Goal: Book appointment/travel/reservation

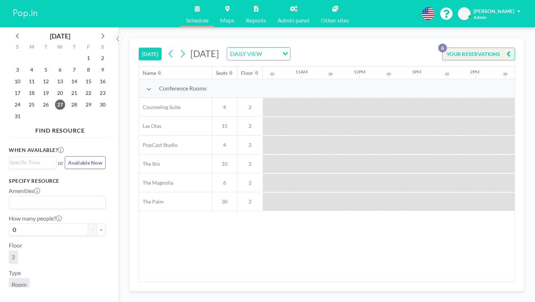
scroll to position [0, 634]
click at [69, 100] on span "28" at bounding box center [74, 105] width 10 height 10
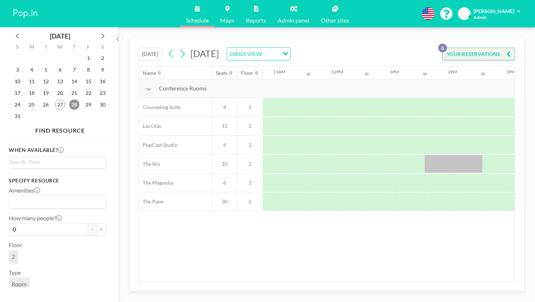
scroll to position [0, 626]
click at [165, 48] on button at bounding box center [171, 54] width 12 height 12
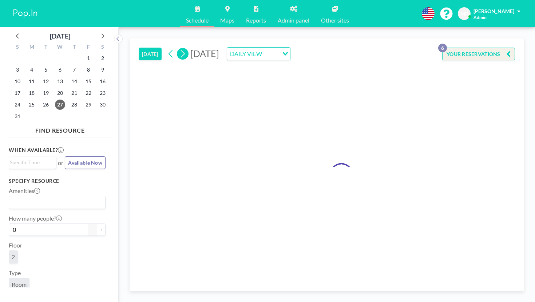
click at [179, 48] on icon at bounding box center [182, 53] width 7 height 11
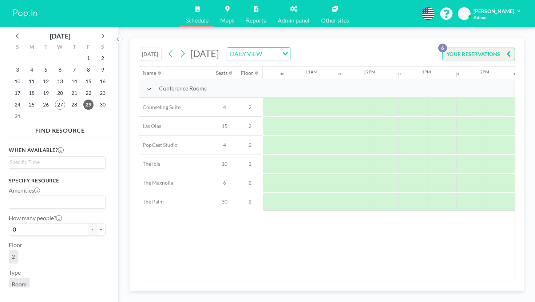
scroll to position [0, 633]
click at [179, 48] on icon at bounding box center [182, 53] width 7 height 11
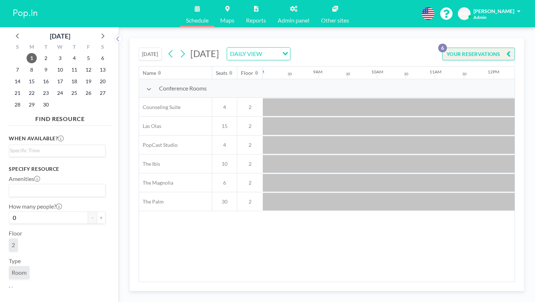
scroll to position [0, 451]
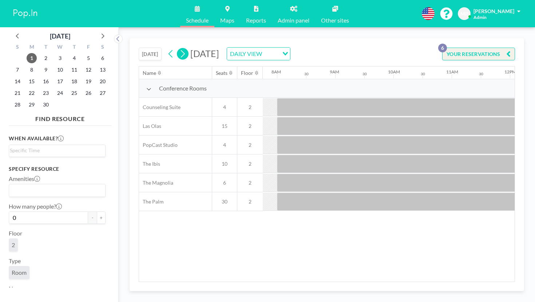
click at [179, 48] on icon at bounding box center [182, 53] width 7 height 11
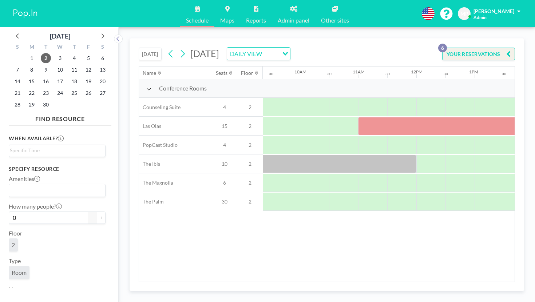
scroll to position [0, 551]
click at [179, 48] on icon at bounding box center [182, 53] width 7 height 11
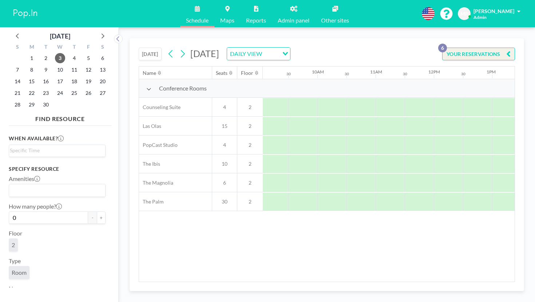
scroll to position [0, 541]
click at [181, 50] on icon at bounding box center [183, 54] width 4 height 8
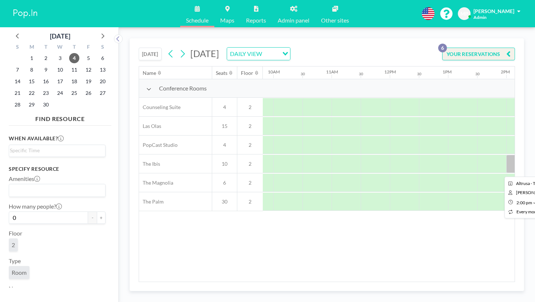
scroll to position [0, 572]
click at [179, 48] on icon at bounding box center [182, 53] width 7 height 11
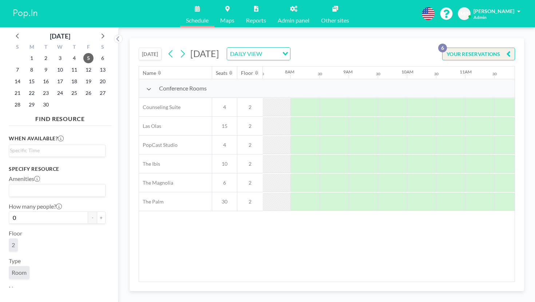
scroll to position [0, 448]
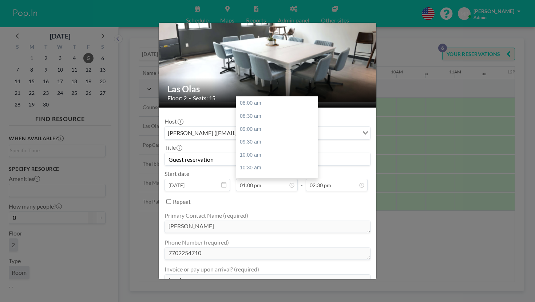
scroll to position [116, 0]
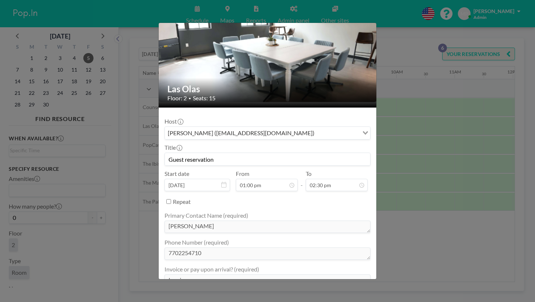
click at [408, 144] on div "Las Olas Floor: 2 • Seats: 15 Host [PERSON_NAME] ([EMAIL_ADDRESS][DOMAIN_NAME])…" at bounding box center [267, 151] width 535 height 302
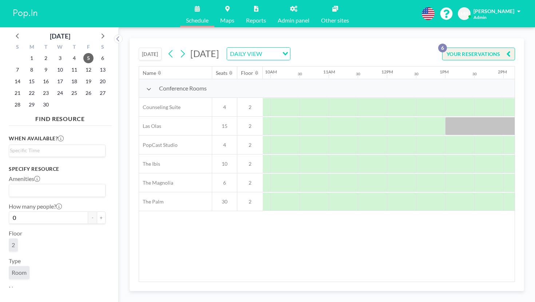
scroll to position [0, 579]
click at [179, 48] on icon at bounding box center [182, 53] width 7 height 11
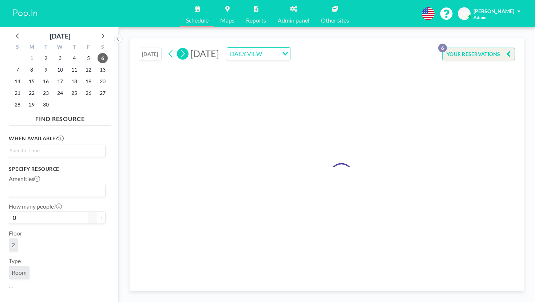
click at [177, 48] on button at bounding box center [183, 54] width 12 height 12
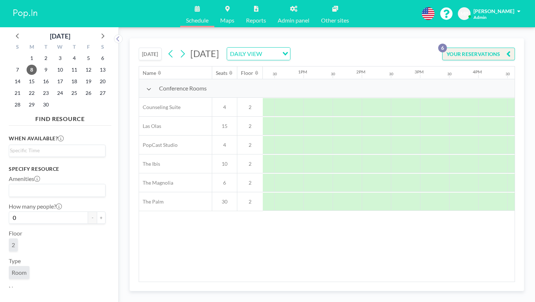
scroll to position [0, 729]
click at [177, 48] on button at bounding box center [183, 54] width 12 height 12
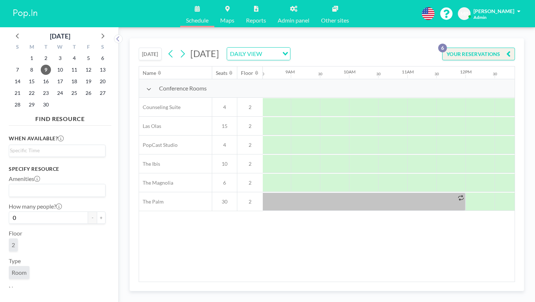
scroll to position [0, 645]
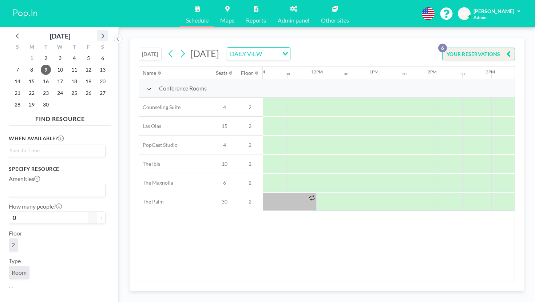
click at [97, 33] on icon at bounding box center [101, 35] width 9 height 9
click at [69, 53] on span "2" at bounding box center [74, 58] width 10 height 10
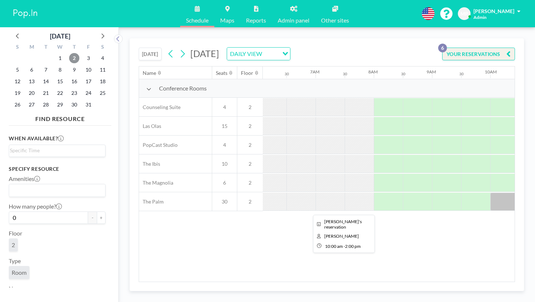
scroll to position [0, 340]
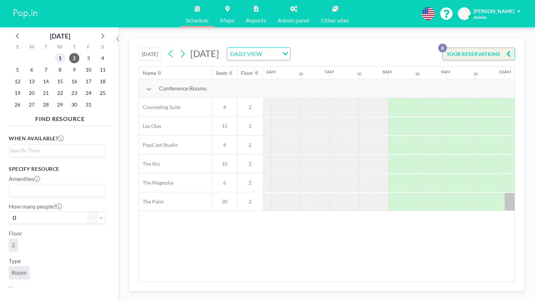
click at [55, 53] on span "1" at bounding box center [60, 58] width 10 height 10
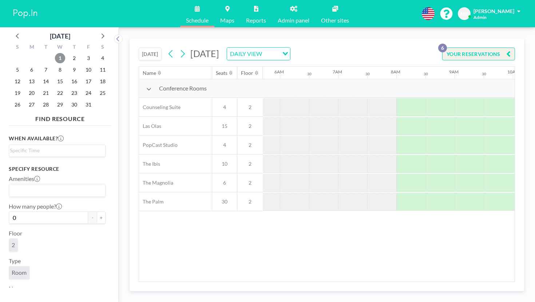
scroll to position [0, 287]
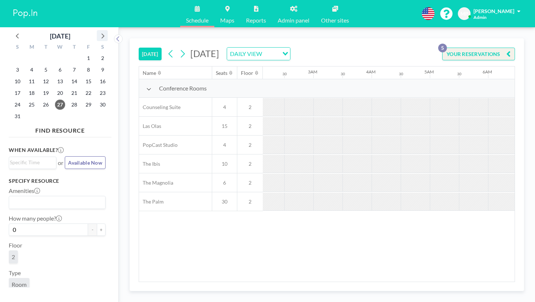
click at [97, 34] on icon at bounding box center [101, 35] width 9 height 9
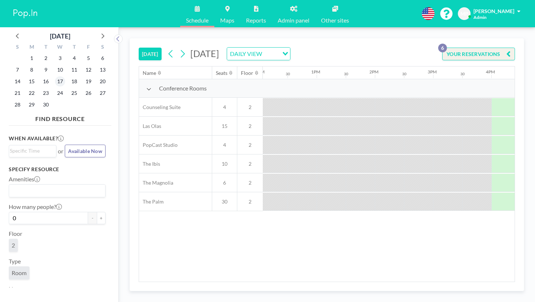
scroll to position [0, 733]
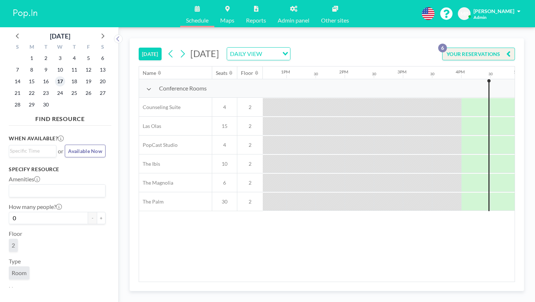
click at [55, 76] on span "17" at bounding box center [60, 81] width 10 height 10
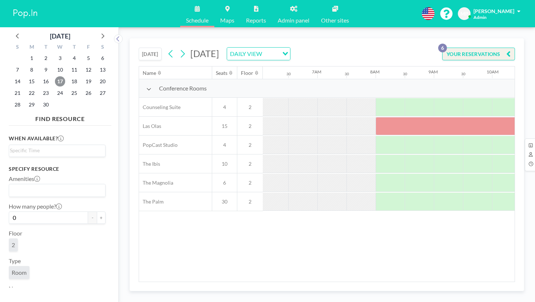
scroll to position [0, 355]
click at [129, 43] on div "TODAY Wednesday, September 17, 2025 DAILY VIEW Loading... YOUR RESERVATIONS 6 N…" at bounding box center [326, 164] width 394 height 253
click at [139, 48] on button "[DATE]" at bounding box center [150, 54] width 23 height 13
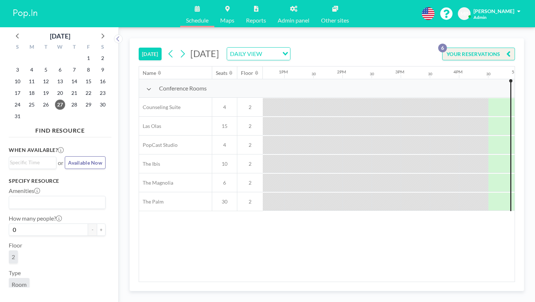
scroll to position [0, 757]
